Goal: Task Accomplishment & Management: Manage account settings

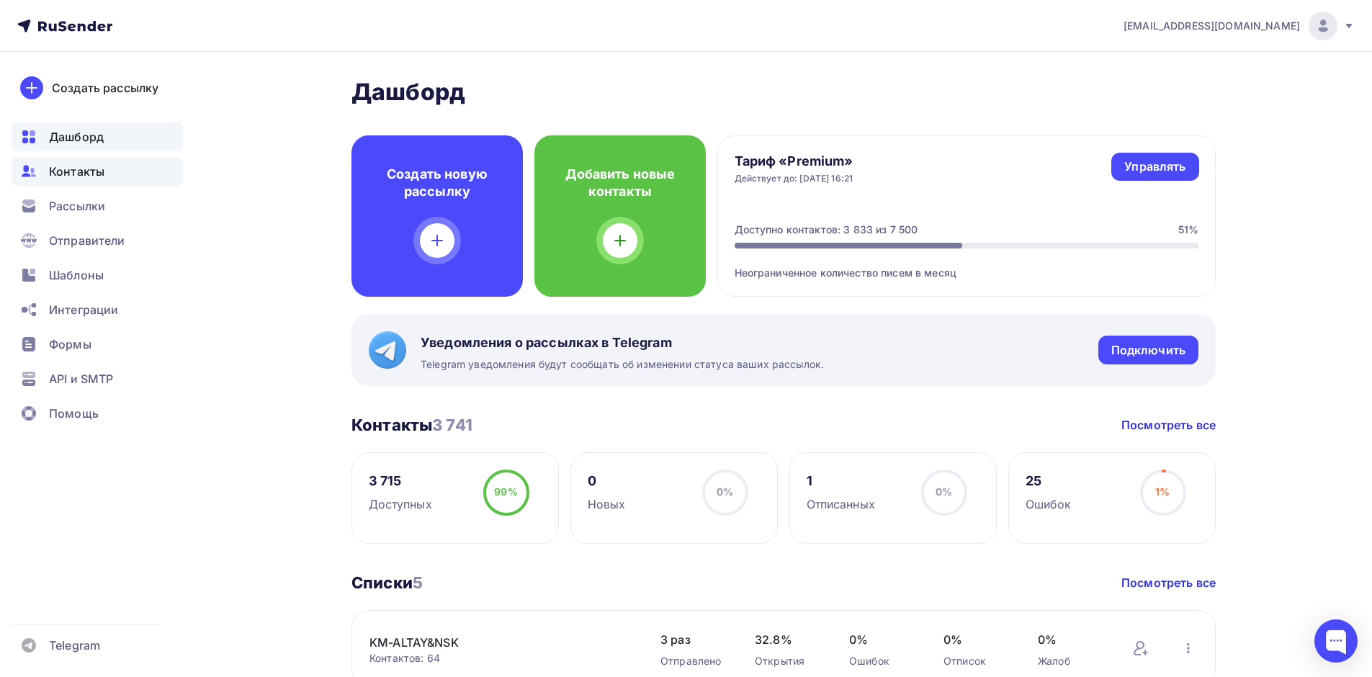
click at [85, 176] on span "Контакты" at bounding box center [76, 171] width 55 height 17
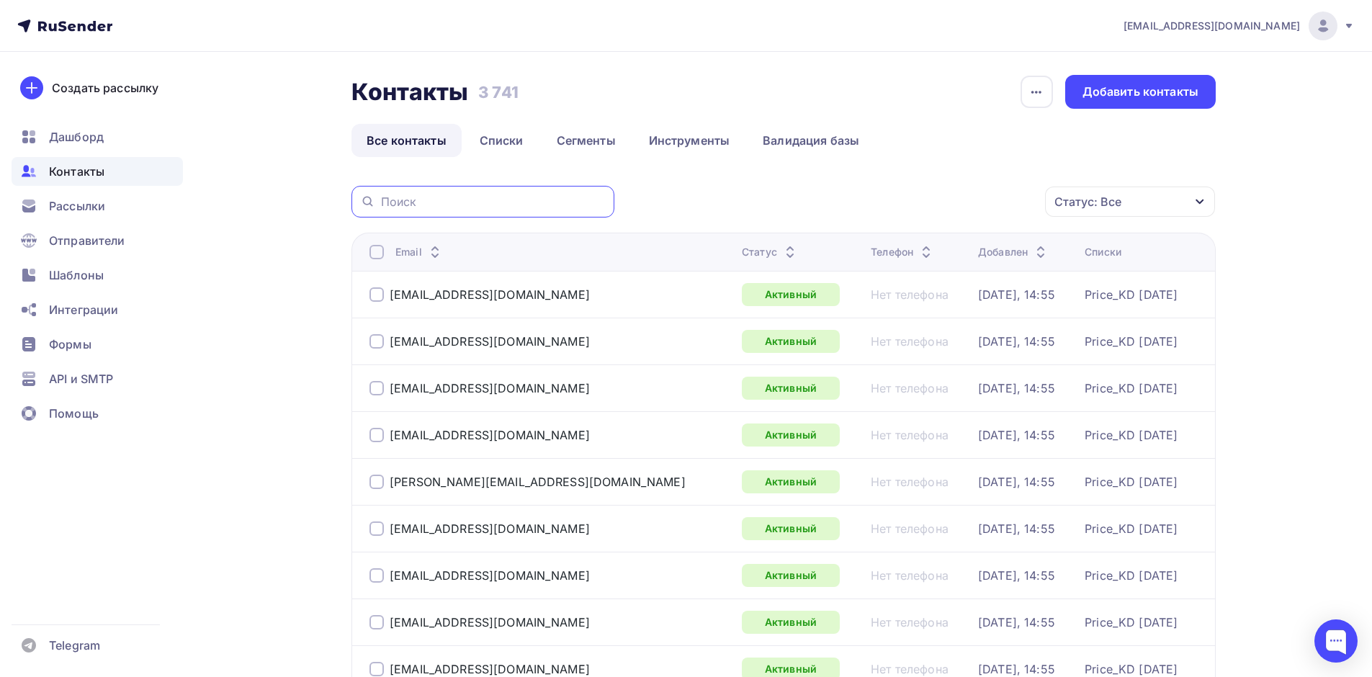
click at [458, 200] on input "text" at bounding box center [493, 202] width 225 height 16
paste input "[EMAIL_ADDRESS][DOMAIN_NAME]"
type input "[EMAIL_ADDRESS][DOMAIN_NAME]"
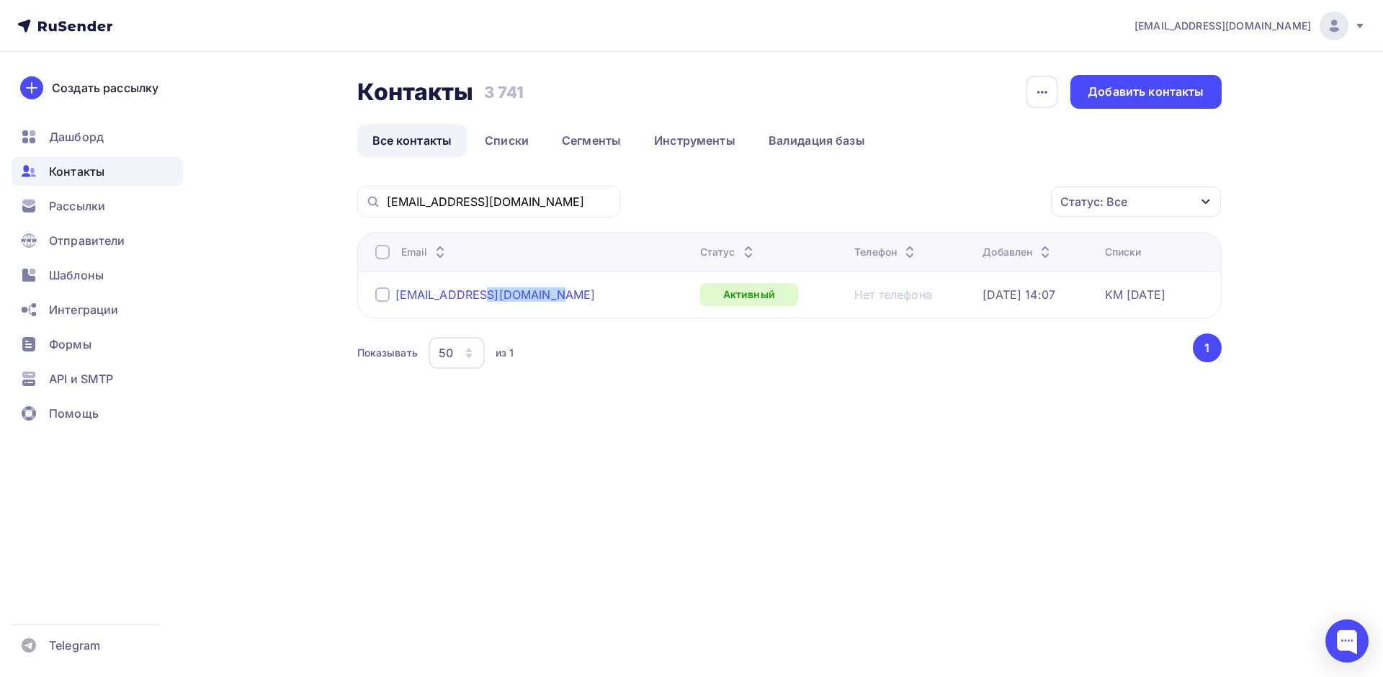
drag, startPoint x: 481, startPoint y: 299, endPoint x: 398, endPoint y: 297, distance: 83.6
click at [398, 297] on div "[EMAIL_ADDRESS][DOMAIN_NAME]" at bounding box center [531, 294] width 313 height 23
drag, startPoint x: 382, startPoint y: 457, endPoint x: 388, endPoint y: 447, distance: 11.6
click at [385, 456] on div "Контакты Контакты 3 741 3 741 История импорта Добавить контакты Все контакты Сп…" at bounding box center [692, 258] width 1181 height 413
click at [380, 297] on div at bounding box center [382, 294] width 14 height 14
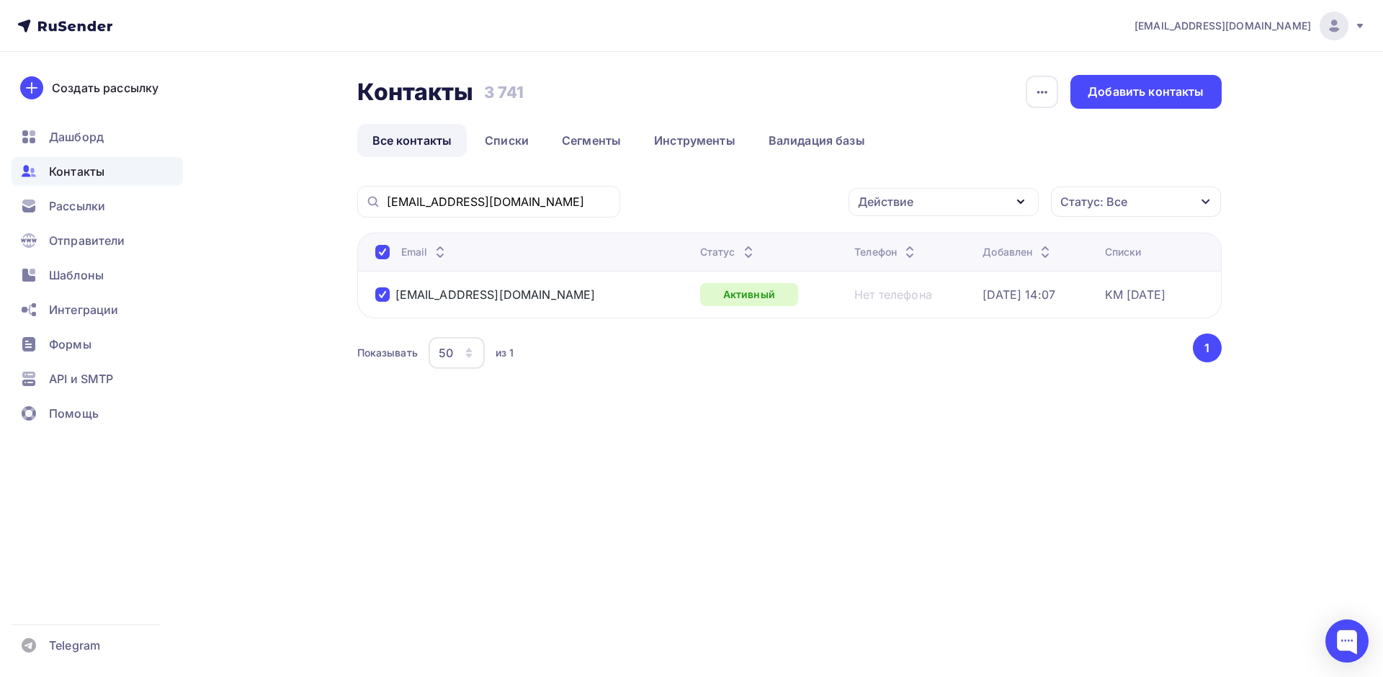
click at [980, 205] on div "Действие" at bounding box center [944, 202] width 190 height 28
click at [892, 303] on div "Удалить" at bounding box center [890, 301] width 48 height 17
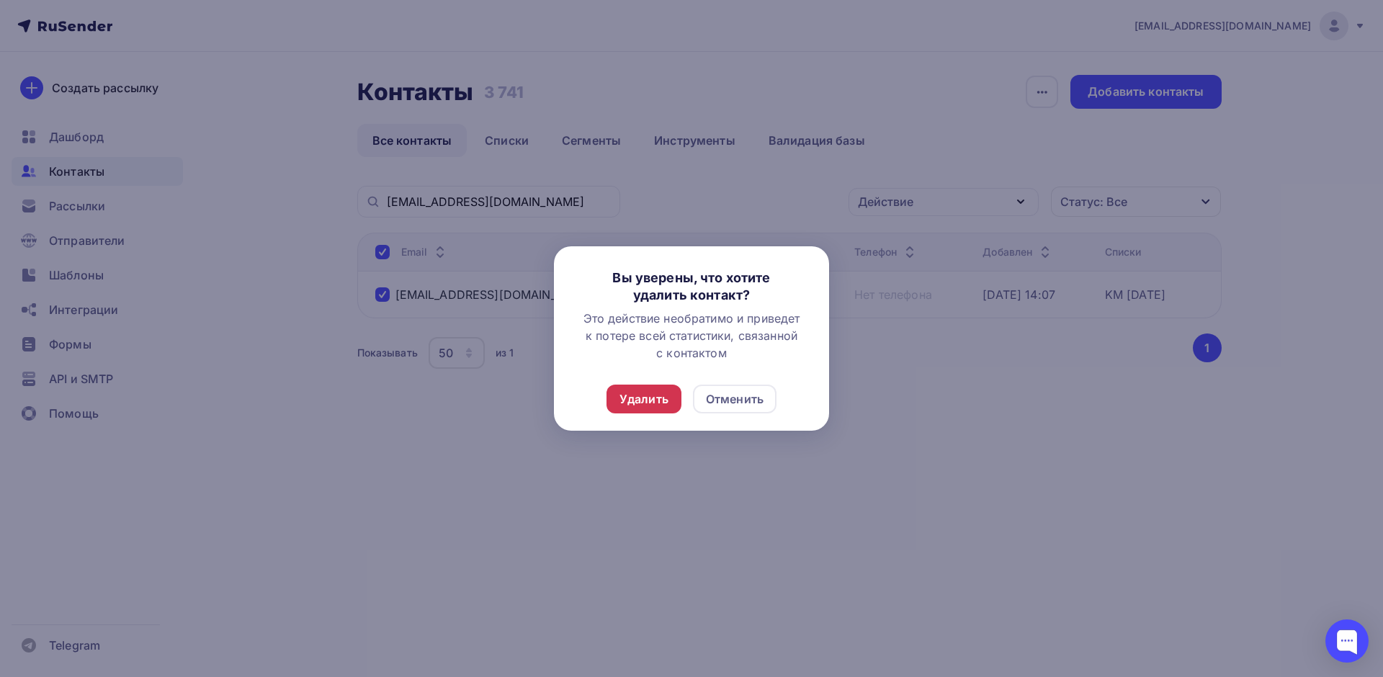
click at [640, 394] on div "Удалить" at bounding box center [643, 398] width 49 height 17
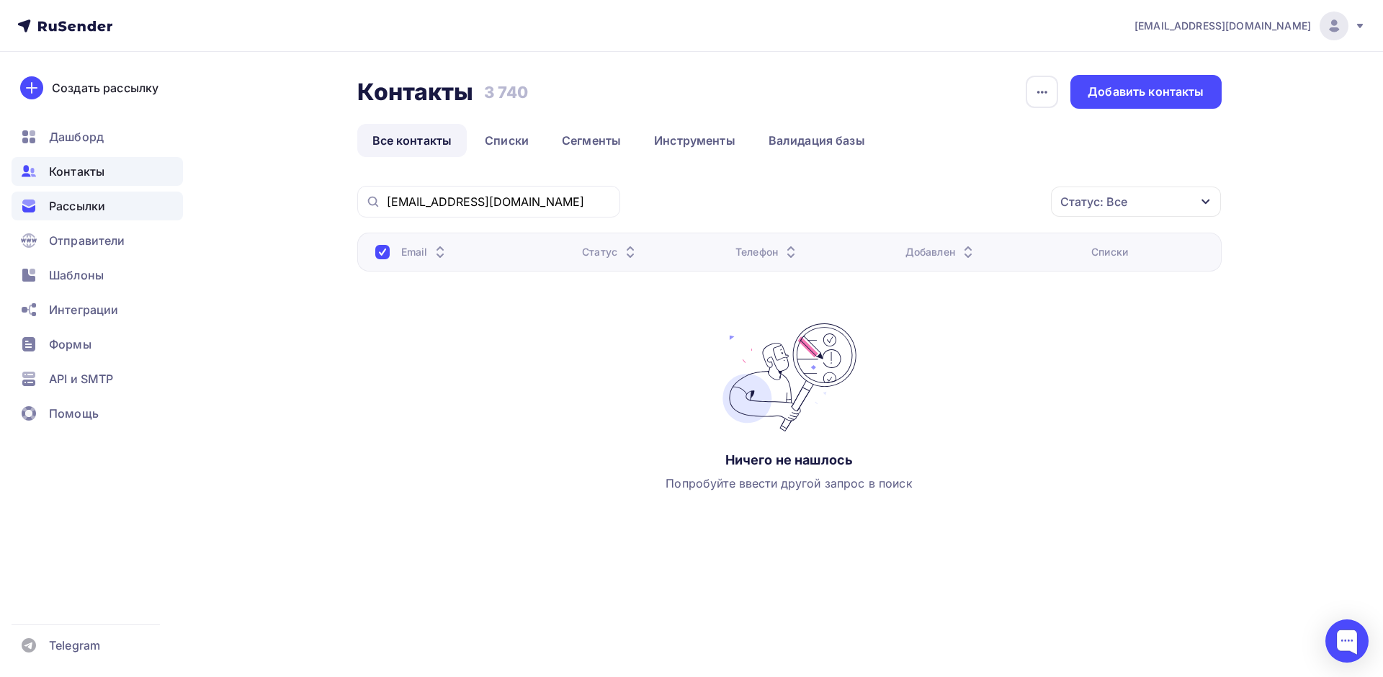
click at [81, 208] on span "Рассылки" at bounding box center [77, 205] width 56 height 17
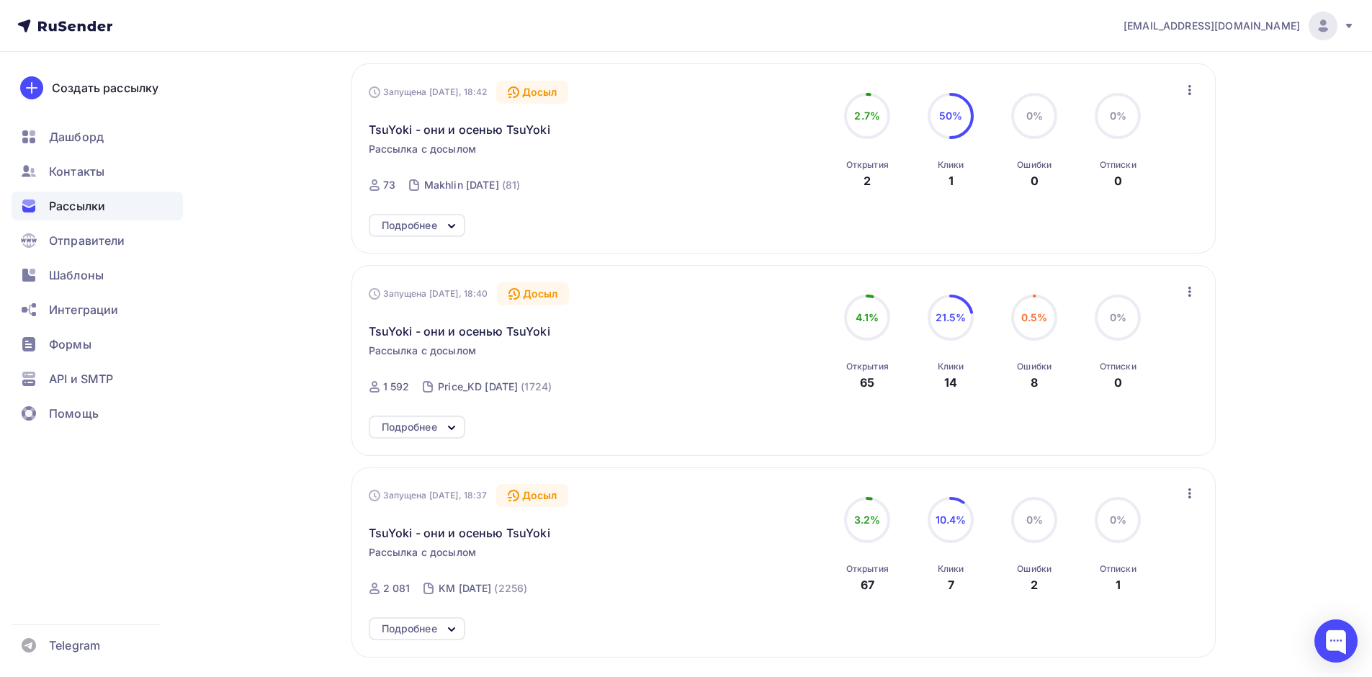
scroll to position [360, 0]
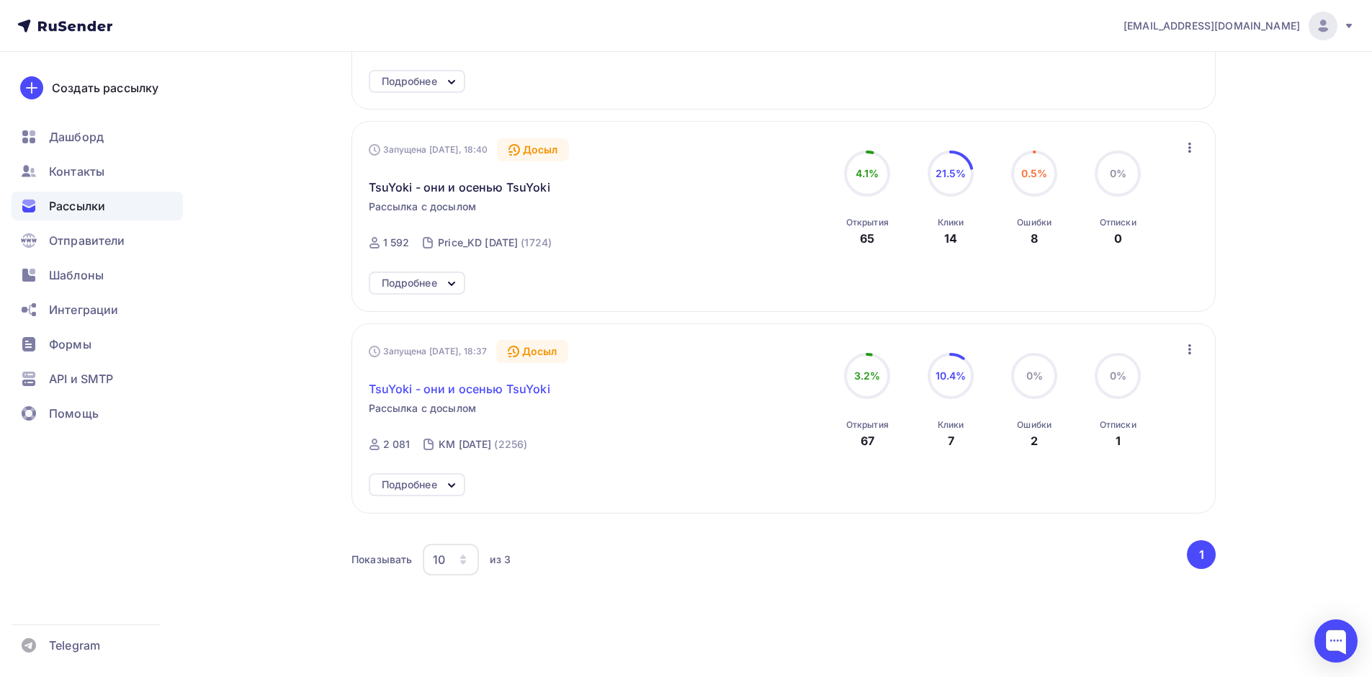
click at [473, 384] on span "TsuYoki - они и осенью TsuYoki" at bounding box center [460, 388] width 182 height 17
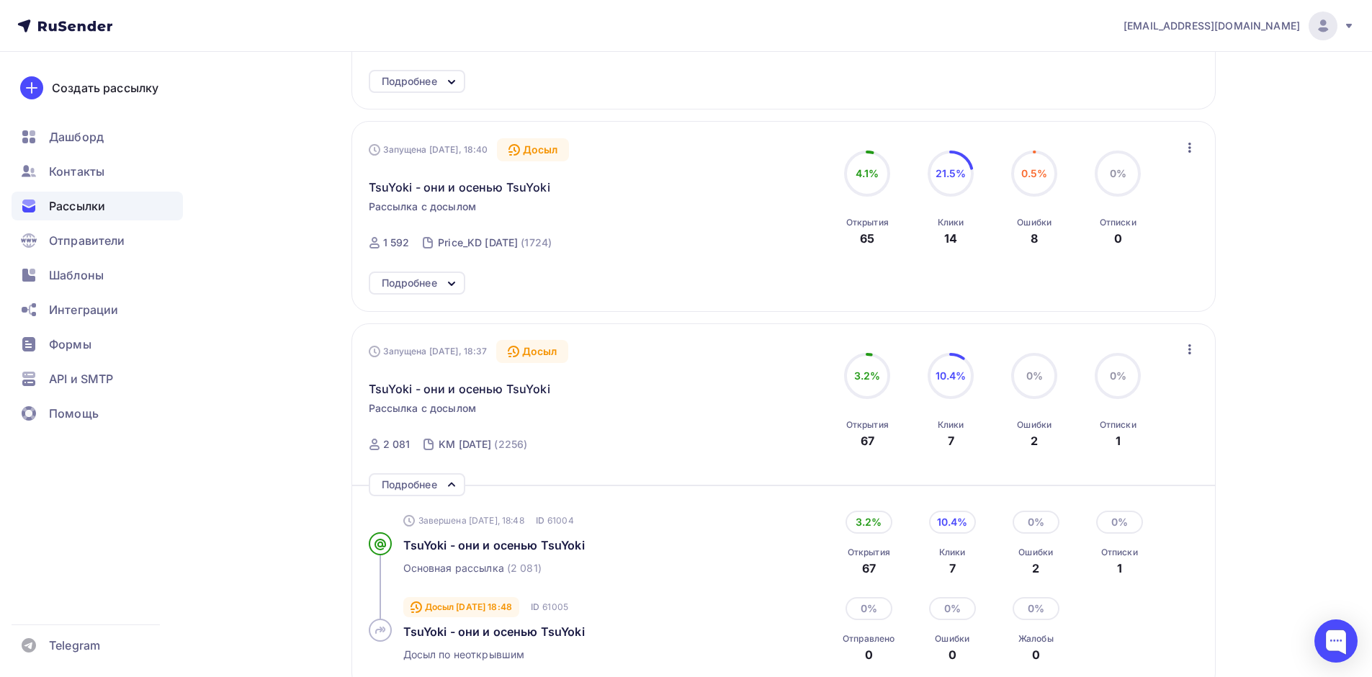
scroll to position [504, 0]
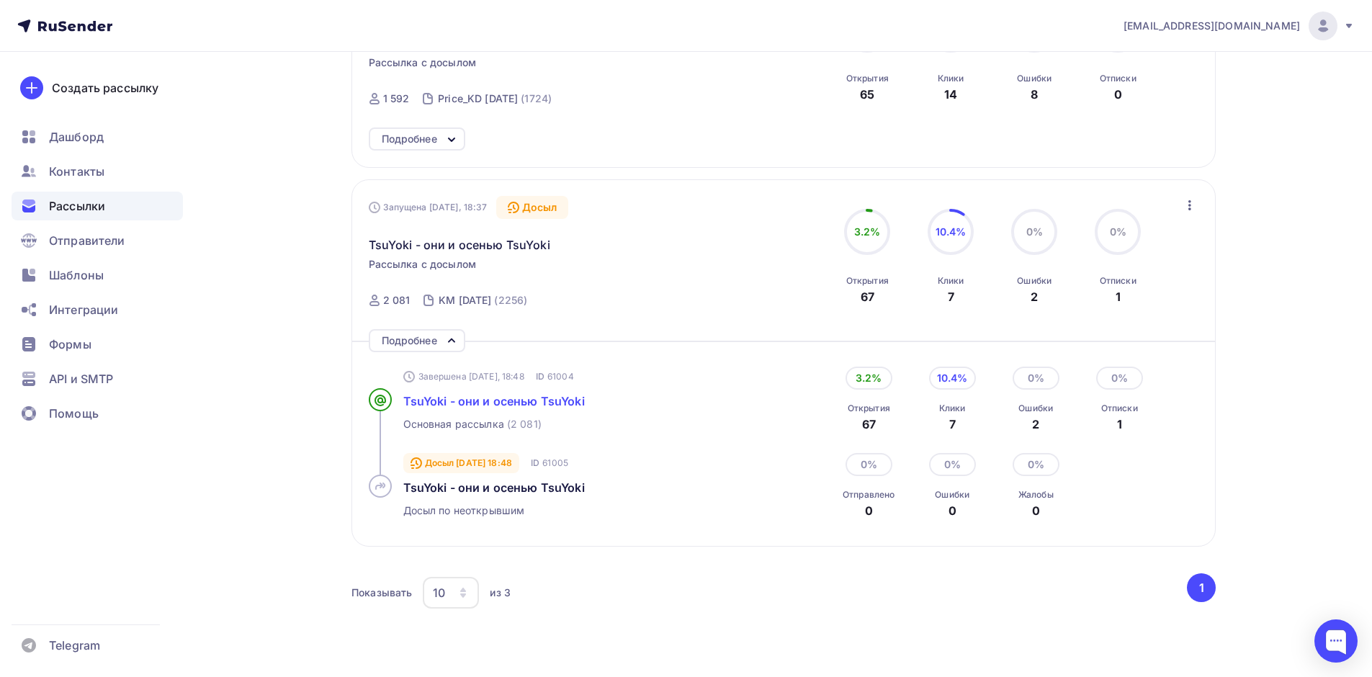
click at [484, 397] on span "TsuYoki - они и осенью TsuYoki" at bounding box center [494, 401] width 182 height 14
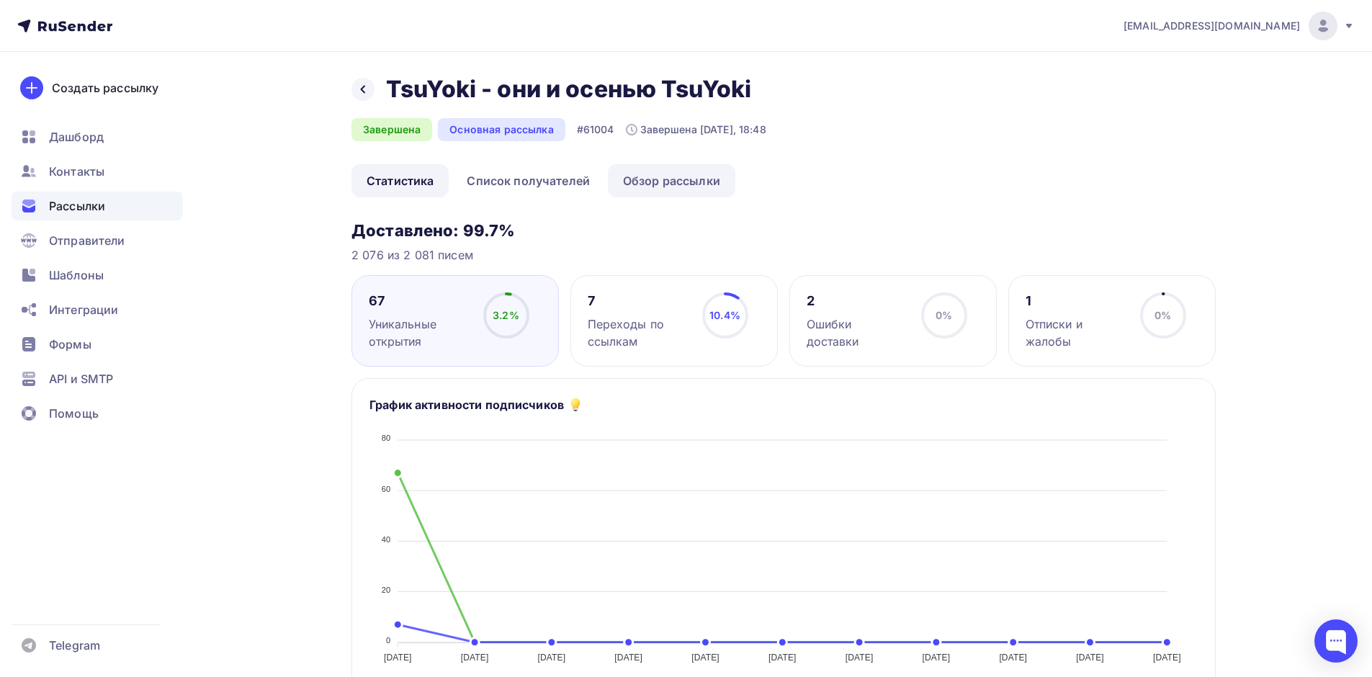
click at [654, 181] on link "Обзор рассылки" at bounding box center [671, 180] width 127 height 33
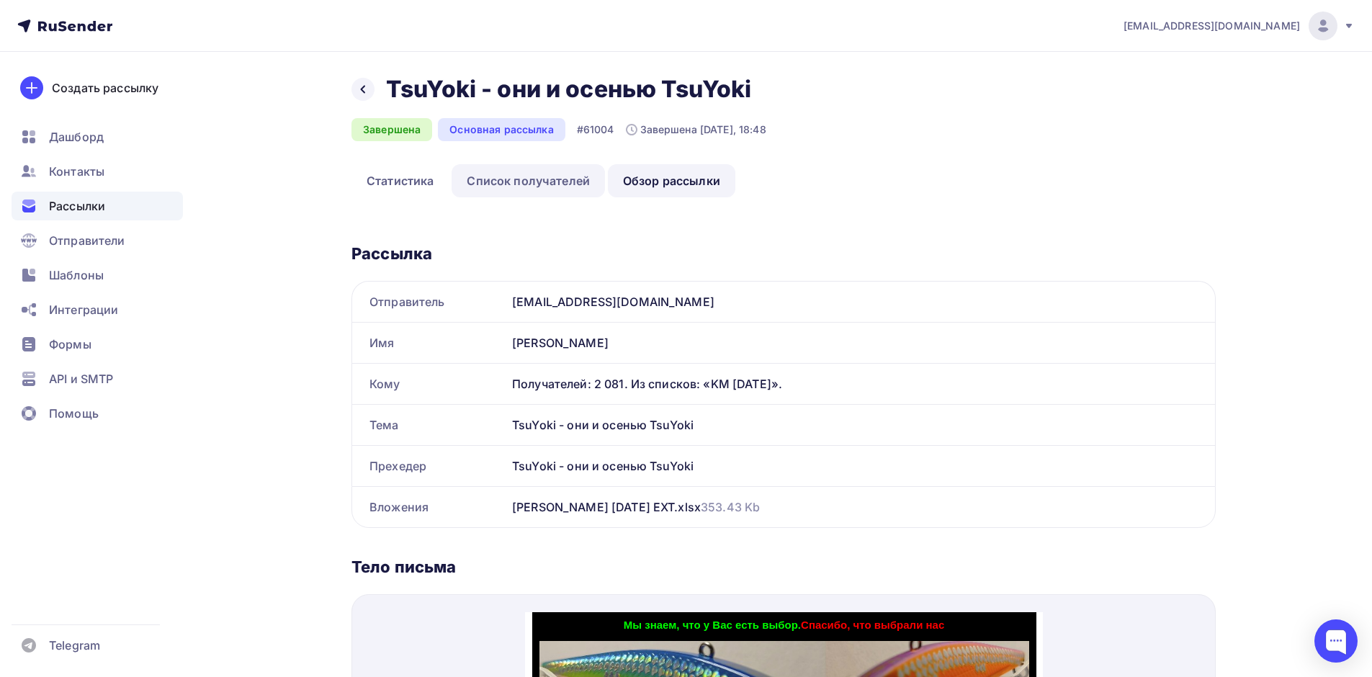
click at [511, 175] on link "Список получателей" at bounding box center [528, 180] width 153 height 33
